Goal: Find specific page/section

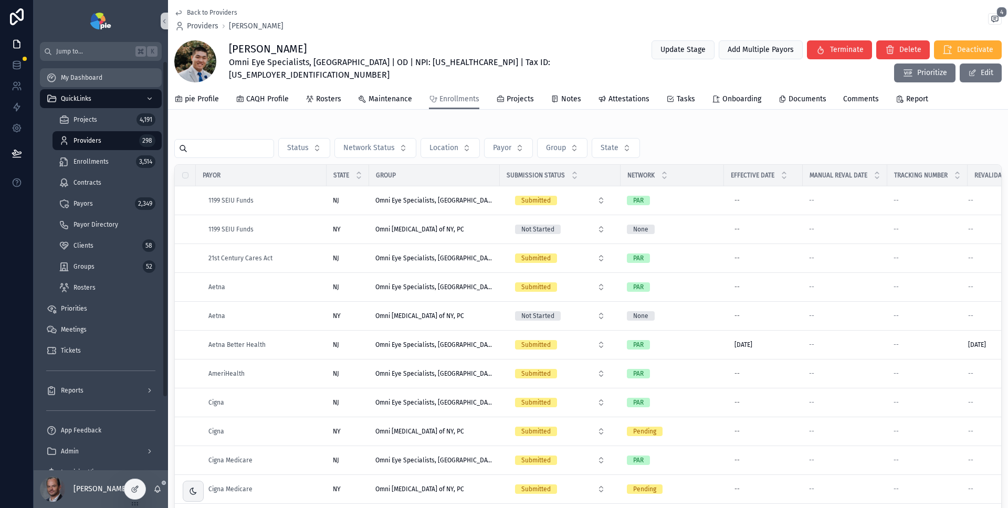
click at [95, 71] on div "My Dashboard" at bounding box center [100, 77] width 109 height 17
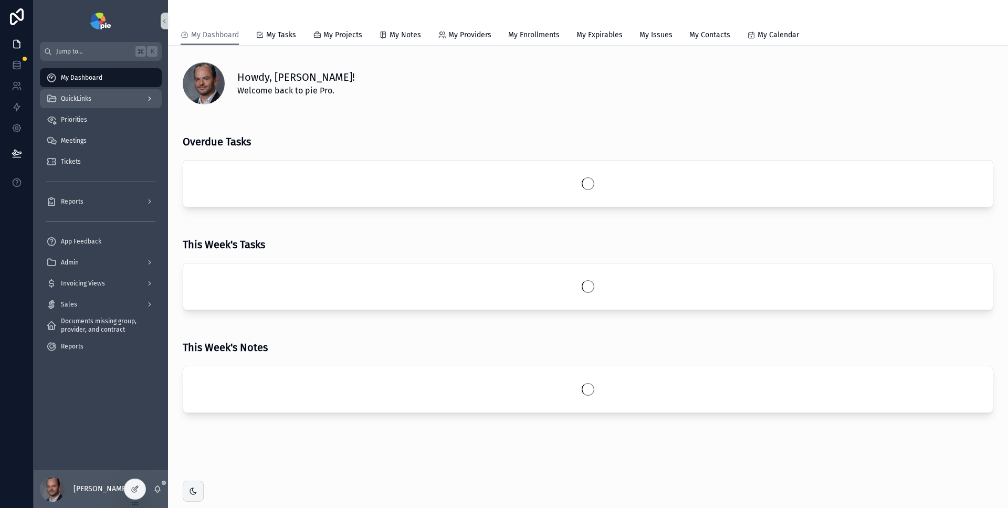
click at [99, 101] on div "QuickLinks" at bounding box center [100, 98] width 109 height 17
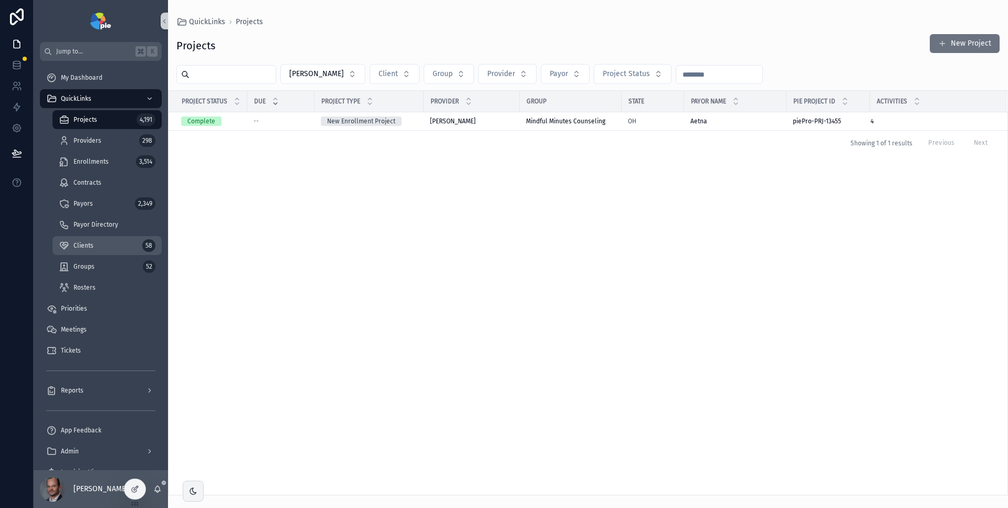
click at [87, 243] on span "Clients" at bounding box center [83, 245] width 20 height 8
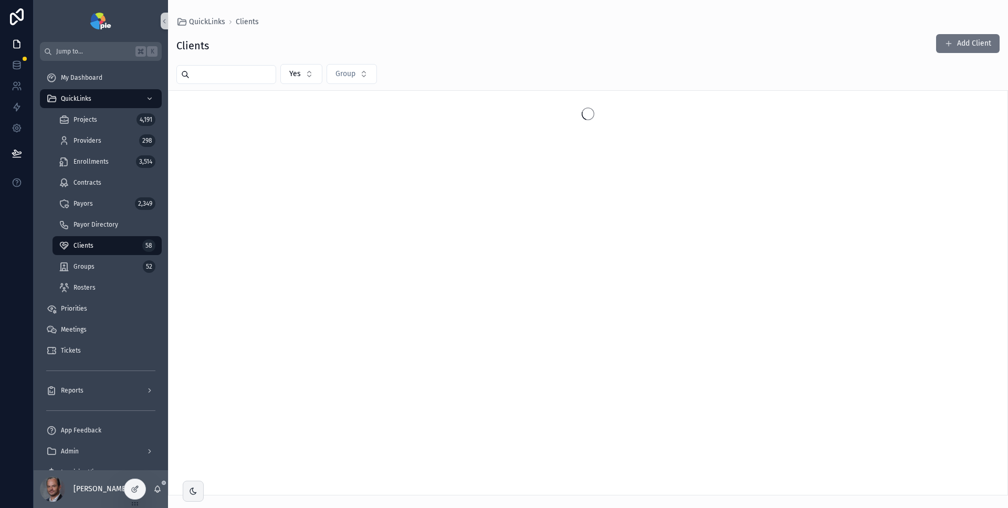
click at [234, 76] on input "scrollable content" at bounding box center [232, 74] width 86 height 15
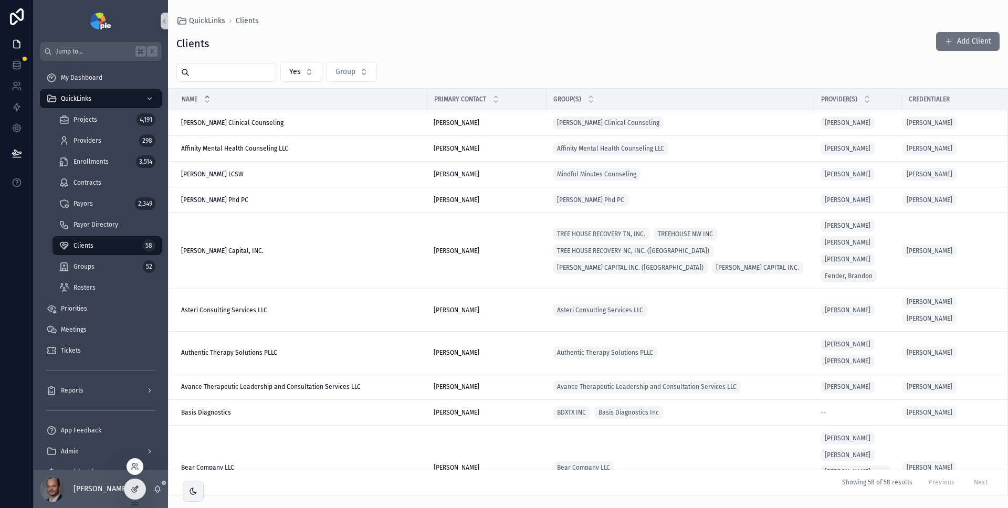
click at [132, 494] on div at bounding box center [134, 489] width 21 height 20
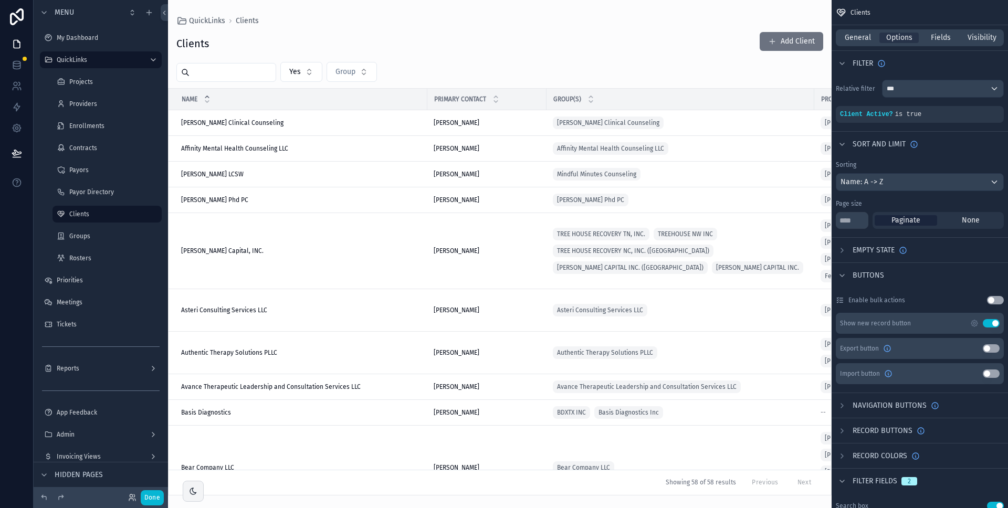
click at [599, 62] on div "scrollable content" at bounding box center [499, 254] width 663 height 508
click at [901, 39] on span "Options" at bounding box center [899, 38] width 26 height 10
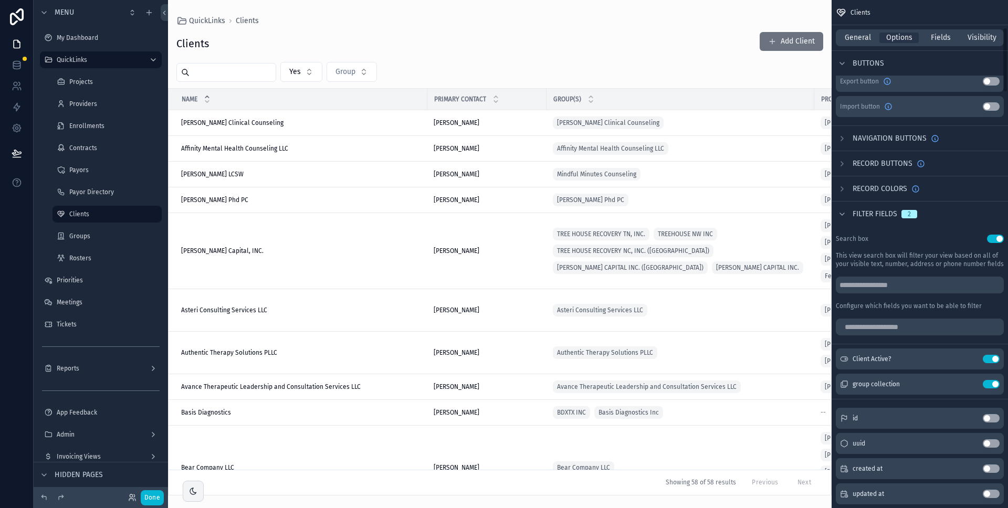
scroll to position [321, 0]
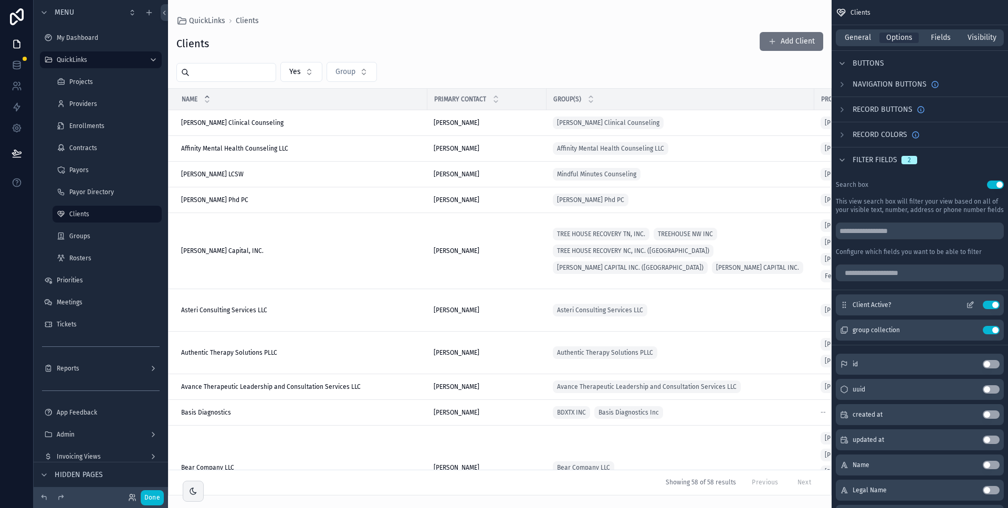
click at [990, 304] on button "Use setting" at bounding box center [991, 305] width 17 height 8
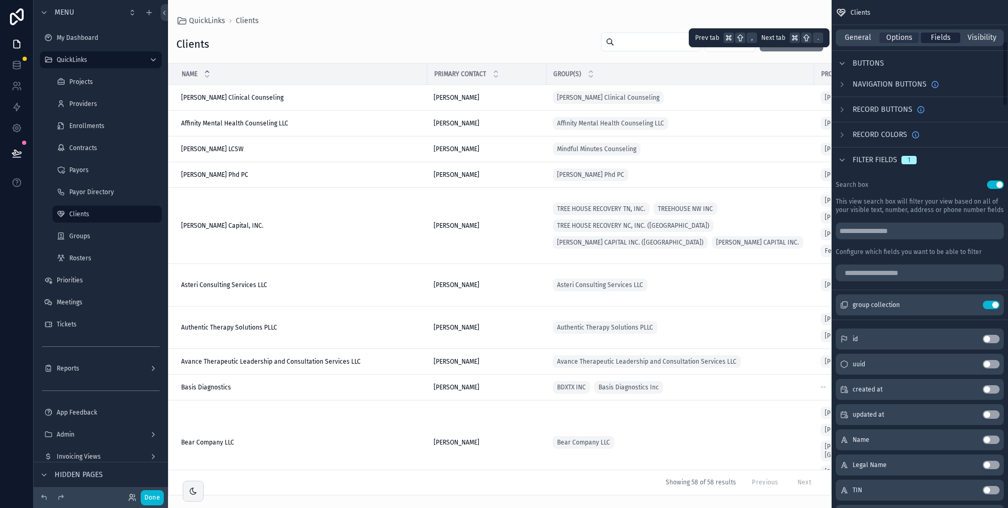
click at [942, 38] on span "Fields" at bounding box center [941, 38] width 20 height 10
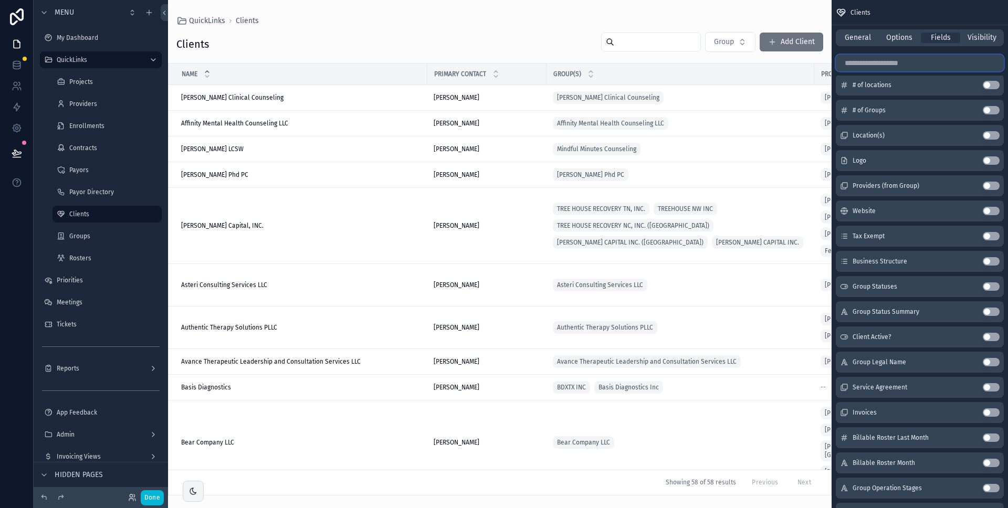
click at [880, 66] on input "scrollable content" at bounding box center [920, 63] width 168 height 17
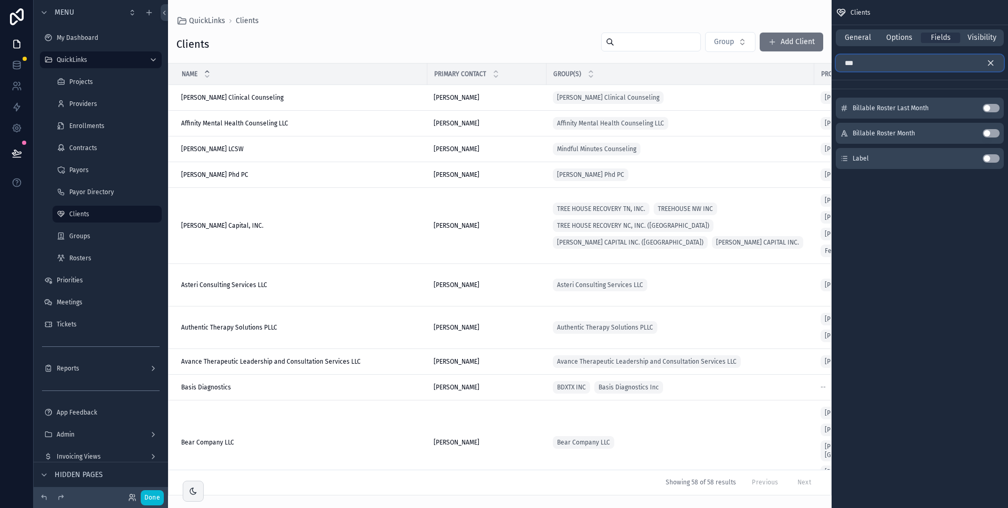
type input "***"
click at [994, 157] on button "Use setting" at bounding box center [991, 158] width 17 height 8
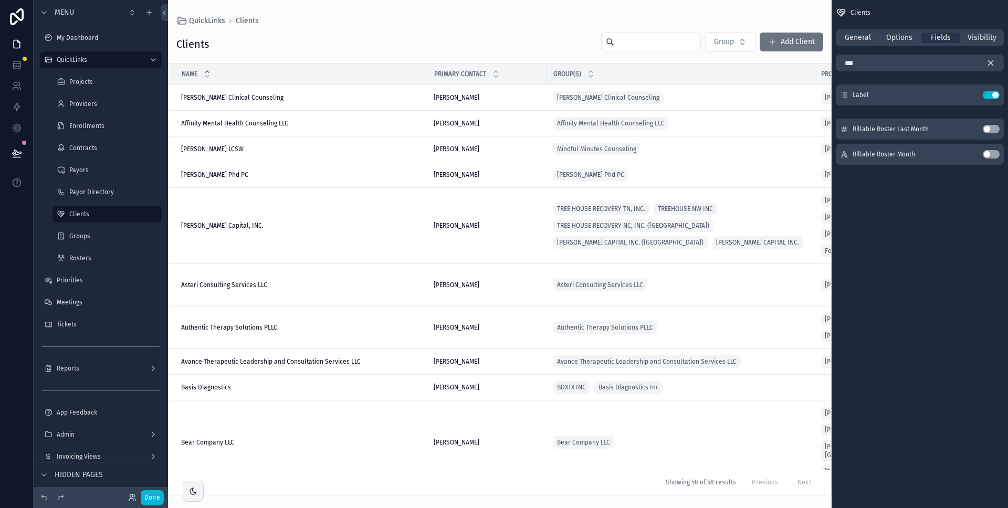
click at [990, 60] on icon "scrollable content" at bounding box center [990, 62] width 9 height 9
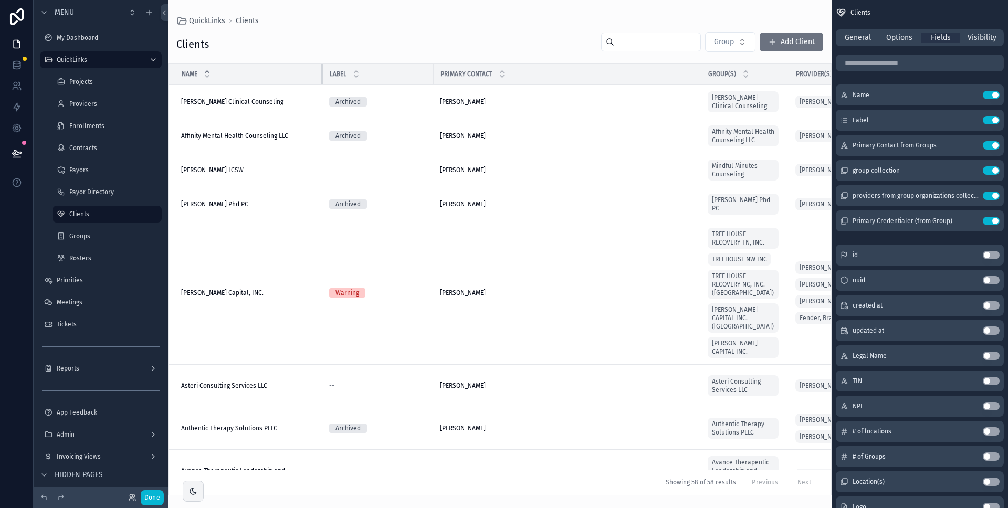
drag, startPoint x: 426, startPoint y: 72, endPoint x: 309, endPoint y: 77, distance: 117.6
click at [309, 77] on th "Name" at bounding box center [245, 75] width 154 height 22
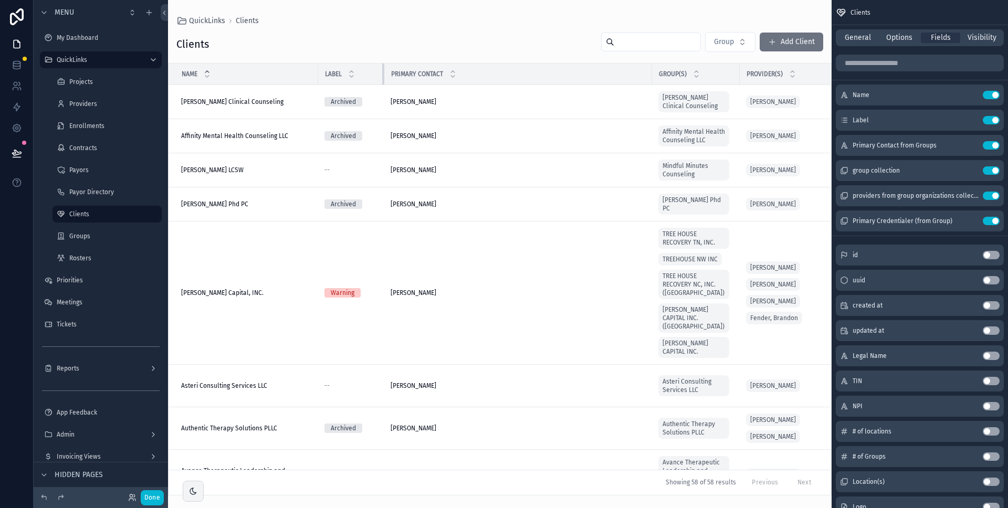
drag, startPoint x: 427, startPoint y: 72, endPoint x: 383, endPoint y: 76, distance: 44.7
click at [383, 76] on div "scrollable content" at bounding box center [384, 74] width 4 height 21
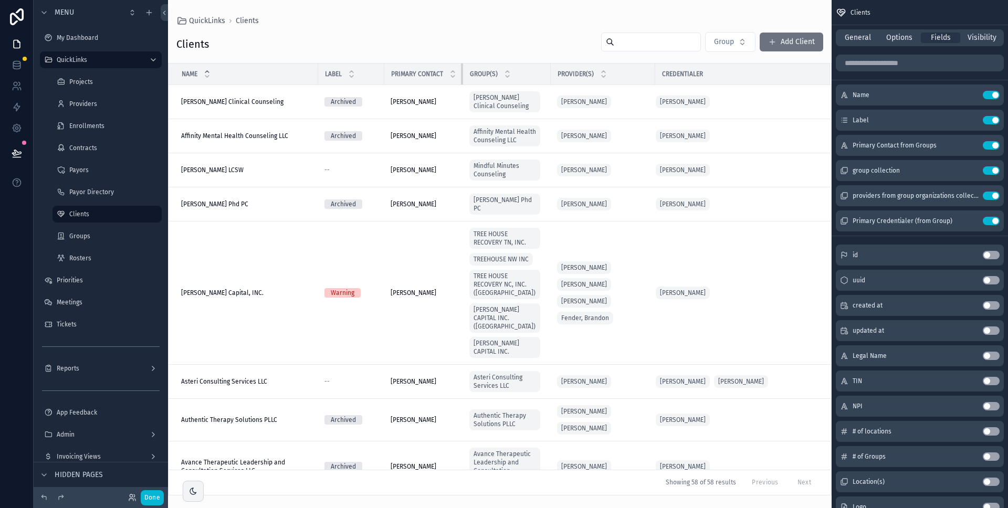
drag, startPoint x: 650, startPoint y: 72, endPoint x: 435, endPoint y: 76, distance: 215.2
click at [435, 76] on th "Primary Contact" at bounding box center [423, 75] width 79 height 22
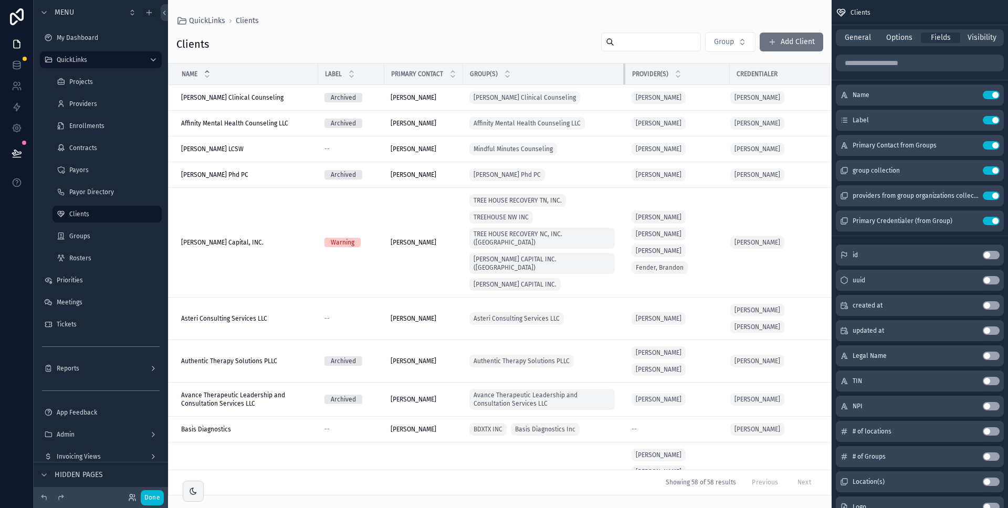
drag, startPoint x: 549, startPoint y: 71, endPoint x: 624, endPoint y: 73, distance: 74.6
click at [624, 73] on div "scrollable content" at bounding box center [625, 74] width 4 height 21
click at [159, 499] on button "Done" at bounding box center [152, 497] width 23 height 15
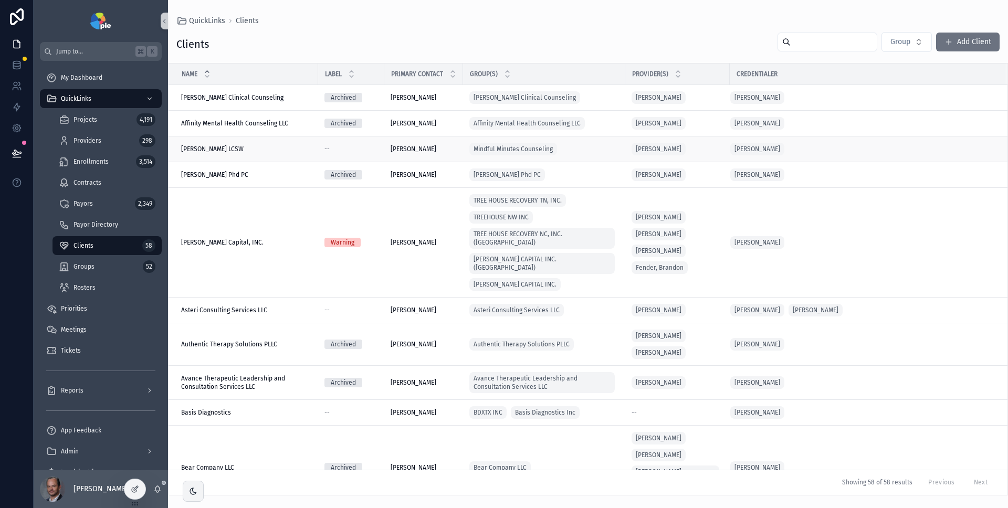
click at [277, 150] on div "[PERSON_NAME] LCSW [PERSON_NAME] LCSW" at bounding box center [246, 149] width 131 height 8
